Goal: Task Accomplishment & Management: Complete application form

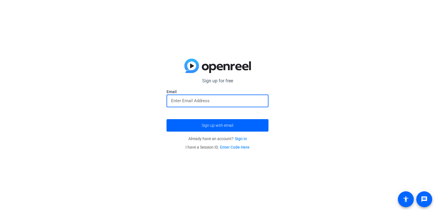
click at [212, 101] on input "email" at bounding box center [217, 100] width 93 height 7
type input "[EMAIL_ADDRESS][DOMAIN_NAME]"
click at [212, 126] on span "Sign up with email" at bounding box center [218, 126] width 32 height 0
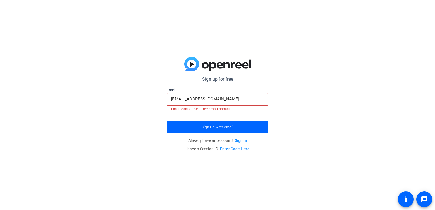
click at [221, 99] on input "[EMAIL_ADDRESS][DOMAIN_NAME]" at bounding box center [217, 99] width 93 height 7
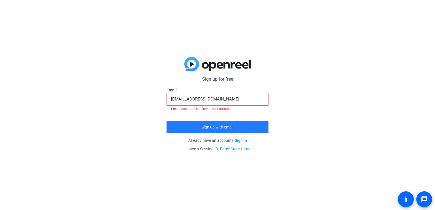
click at [207, 127] on span "Sign up with email" at bounding box center [218, 127] width 32 height 0
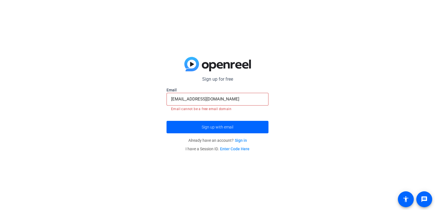
click at [239, 139] on link "Sign in" at bounding box center [241, 140] width 12 height 5
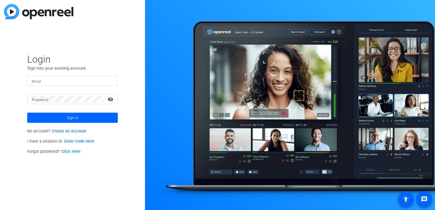
click at [80, 130] on link "Create an Account" at bounding box center [69, 131] width 35 height 5
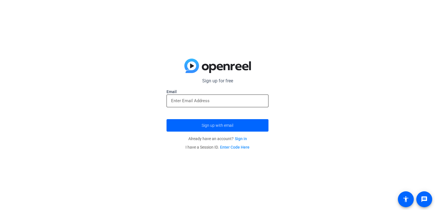
click at [175, 103] on input "email" at bounding box center [217, 100] width 93 height 7
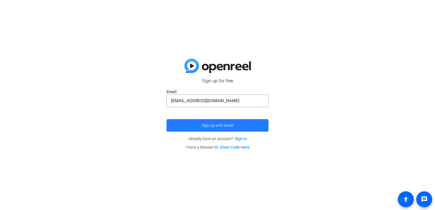
click at [213, 126] on span "Sign up with email" at bounding box center [218, 126] width 32 height 0
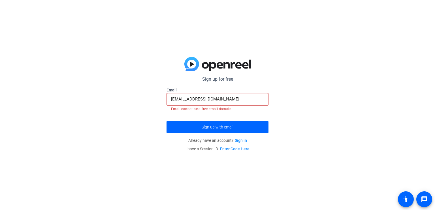
click at [219, 102] on input "[EMAIL_ADDRESS][DOMAIN_NAME]" at bounding box center [217, 99] width 93 height 7
drag, startPoint x: 218, startPoint y: 97, endPoint x: 156, endPoint y: 109, distance: 63.2
click at [156, 109] on div "Sign up for free [EMAIL_ADDRESS][DOMAIN_NAME] Email [EMAIL_ADDRESS][DOMAIN_NAME…" at bounding box center [217, 105] width 435 height 210
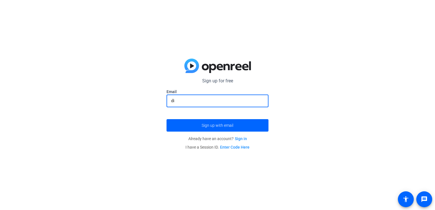
type input "d"
click at [178, 102] on input "email" at bounding box center [217, 100] width 93 height 7
click at [180, 100] on input "email" at bounding box center [217, 100] width 93 height 7
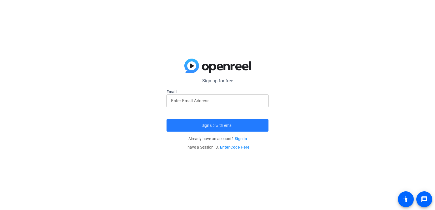
click at [218, 126] on span "Sign up with email" at bounding box center [218, 126] width 32 height 0
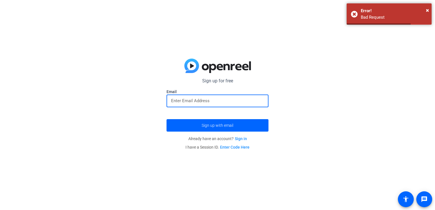
click at [203, 99] on input "email" at bounding box center [217, 100] width 93 height 7
click at [203, 101] on input "email" at bounding box center [217, 100] width 93 height 7
click at [238, 139] on link "Sign in" at bounding box center [241, 139] width 12 height 5
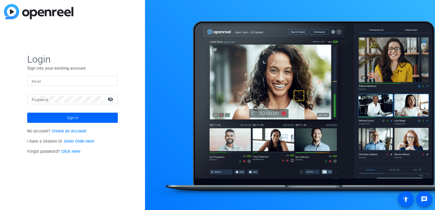
click at [59, 84] on div at bounding box center [73, 81] width 82 height 10
type input "[EMAIL_ADDRESS][DOMAIN_NAME]"
click at [40, 98] on mat-label "Password" at bounding box center [40, 100] width 16 height 4
click at [27, 113] on button "Sign in" at bounding box center [72, 118] width 91 height 10
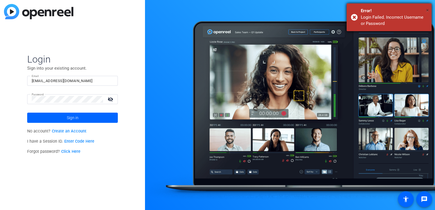
drag, startPoint x: 428, startPoint y: 11, endPoint x: 417, endPoint y: 14, distance: 11.3
click at [427, 11] on span "×" at bounding box center [427, 10] width 3 height 7
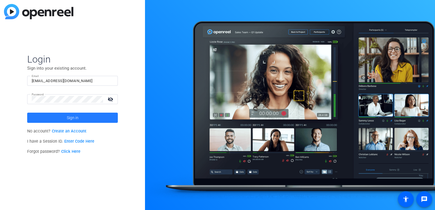
click at [71, 115] on span "Sign in" at bounding box center [73, 118] width 12 height 14
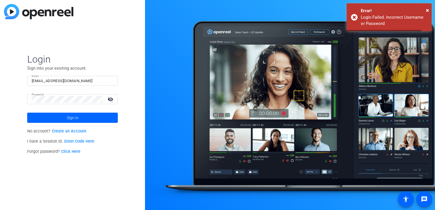
click at [74, 130] on link "Create an Account" at bounding box center [69, 131] width 35 height 5
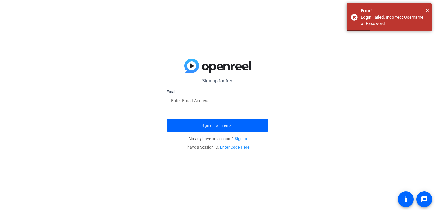
click at [211, 98] on input "email" at bounding box center [217, 100] width 93 height 7
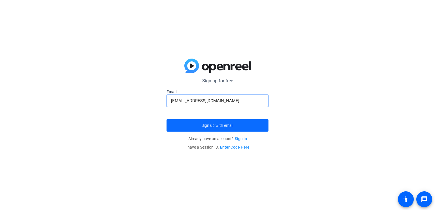
type input "[EMAIL_ADDRESS][DOMAIN_NAME]"
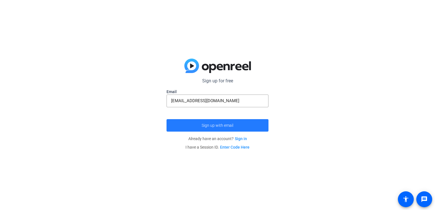
click at [217, 126] on span "Sign up with email" at bounding box center [218, 126] width 32 height 0
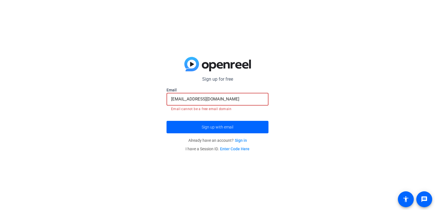
drag, startPoint x: 221, startPoint y: 99, endPoint x: 171, endPoint y: 105, distance: 49.6
click at [171, 105] on div "[EMAIL_ADDRESS][DOMAIN_NAME]" at bounding box center [217, 99] width 93 height 13
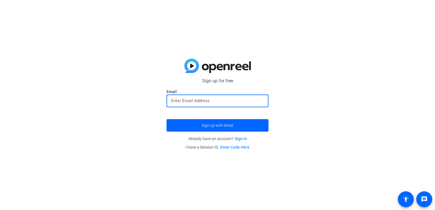
click at [201, 101] on input "email" at bounding box center [217, 100] width 93 height 7
type input "[EMAIL_ADDRESS][DOMAIN_NAME]"
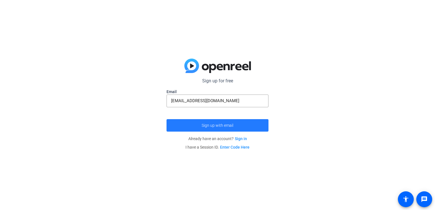
click at [198, 123] on span "submit" at bounding box center [218, 126] width 102 height 14
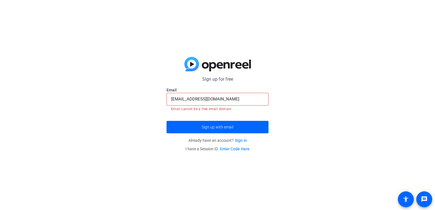
click at [241, 140] on link "Sign in" at bounding box center [241, 140] width 12 height 5
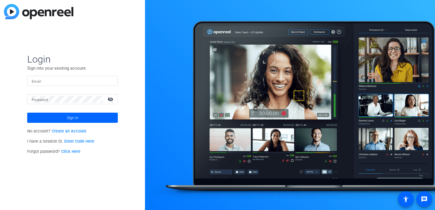
click at [73, 131] on link "Create an Account" at bounding box center [69, 131] width 35 height 5
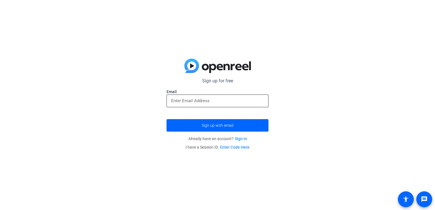
click at [201, 102] on input "email" at bounding box center [217, 100] width 93 height 7
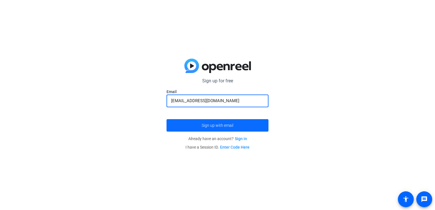
type input "[EMAIL_ADDRESS][DOMAIN_NAME]"
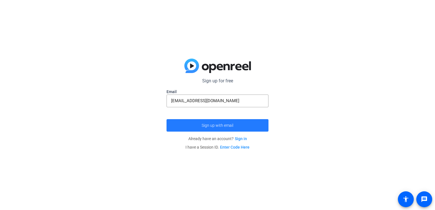
click at [220, 122] on span "submit" at bounding box center [218, 126] width 102 height 14
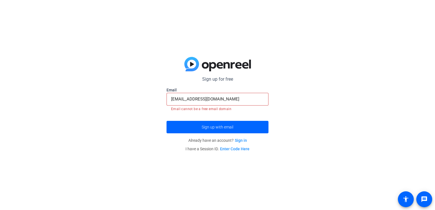
click at [228, 148] on link "Enter Code Here" at bounding box center [234, 149] width 29 height 5
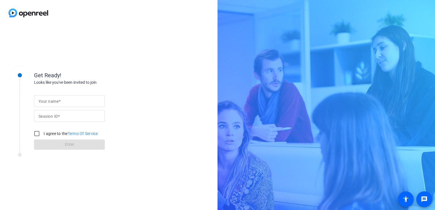
click at [50, 101] on mat-label "Your name" at bounding box center [49, 101] width 20 height 5
click at [50, 101] on input "Your name" at bounding box center [70, 101] width 62 height 7
